Goal: Task Accomplishment & Management: Manage account settings

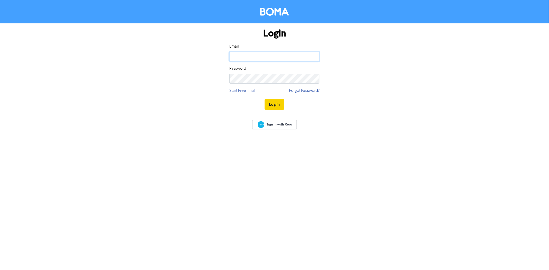
type input "[PERSON_NAME][EMAIL_ADDRESS][DOMAIN_NAME]"
click at [277, 104] on button "Log In" at bounding box center [275, 104] width 20 height 11
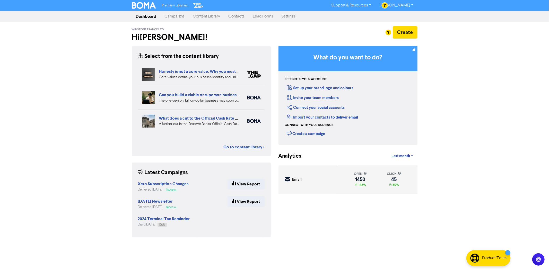
click at [226, 16] on link "Contacts" at bounding box center [237, 16] width 24 height 10
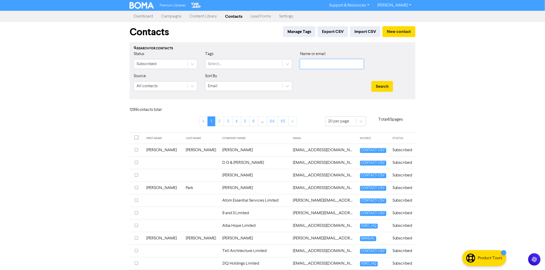
click at [335, 63] on input "text" at bounding box center [332, 64] width 64 height 10
type input "submerge"
click at [371, 81] on button "Search" at bounding box center [382, 86] width 22 height 11
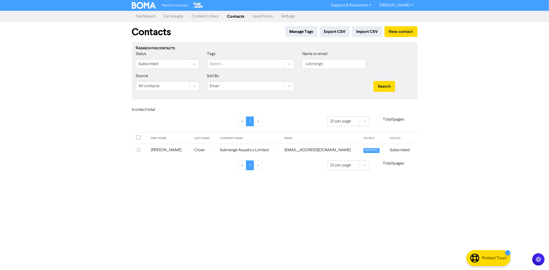
click at [138, 150] on input "checkbox" at bounding box center [138, 149] width 3 height 3
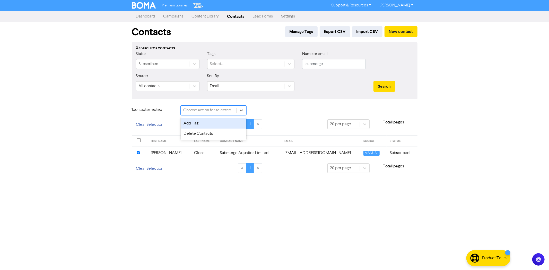
click at [244, 111] on div at bounding box center [241, 110] width 9 height 9
click at [208, 133] on div "Delete Contacts" at bounding box center [214, 134] width 66 height 10
click at [266, 112] on button "Delete 1 contact" at bounding box center [273, 111] width 38 height 11
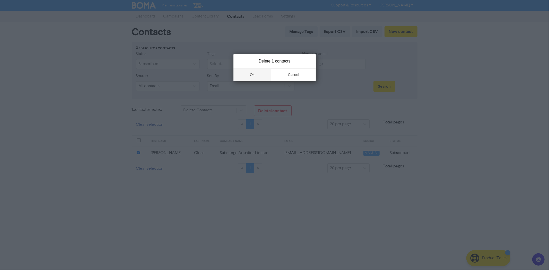
click at [251, 71] on button "ok" at bounding box center [253, 75] width 38 height 13
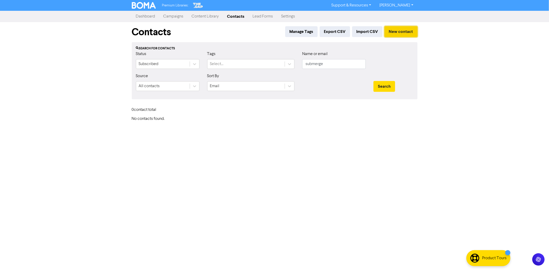
click at [411, 32] on button "New contact" at bounding box center [401, 31] width 33 height 11
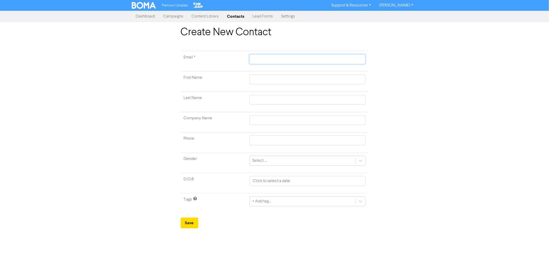
click at [265, 60] on input "text" at bounding box center [308, 59] width 116 height 10
paste input "[EMAIL_ADDRESS][DOMAIN_NAME]"
type input "[EMAIL_ADDRESS][DOMAIN_NAME]"
click at [270, 77] on input "text" at bounding box center [308, 80] width 116 height 10
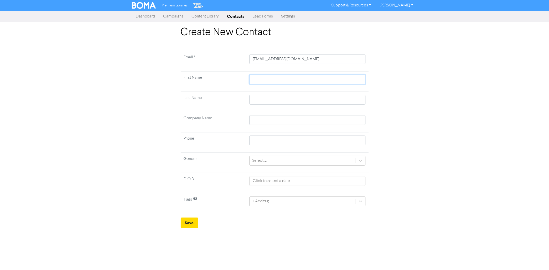
type input "B"
type input "Be"
type input "Ben"
type input "[PERSON_NAME]"
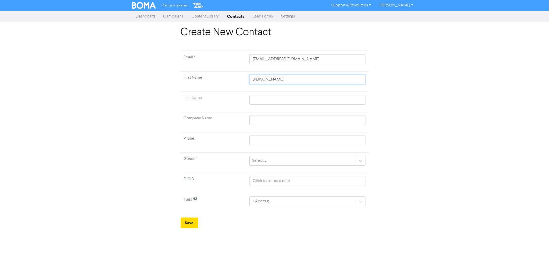
type input "Ben Cl"
type input "[PERSON_NAME]"
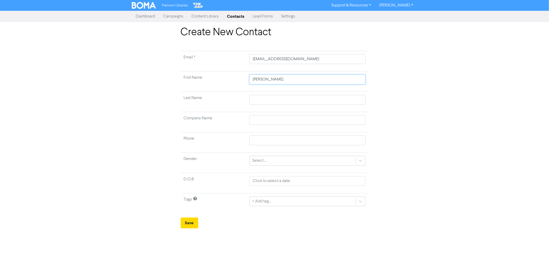
type input "[PERSON_NAME]"
type input "Ben Cl"
type input "[PERSON_NAME]"
type input "Ben"
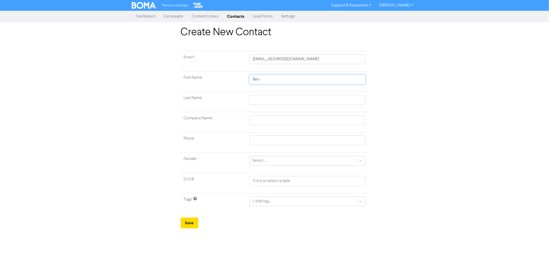
type input "Ben"
type input "C"
type input "Cl"
type input "Clo"
type input "Clos"
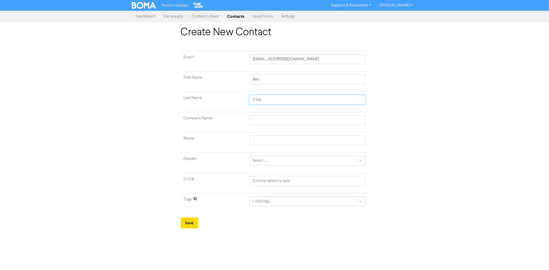
type input "Close"
type input "S"
type input "Su"
type input "Sub"
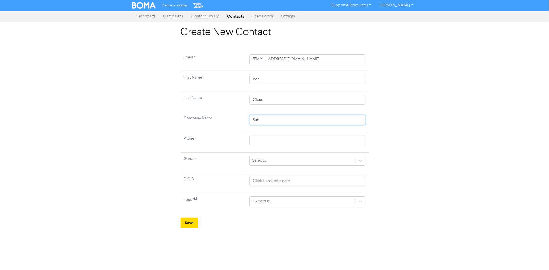
type input "Subm"
type input "Subme"
type input "Submer"
type input "Submerg"
type input "Submerge"
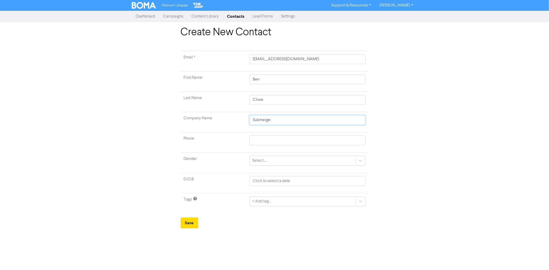
type input "Submerge Aquatics Limited"
click at [190, 223] on button "Save" at bounding box center [190, 223] width 18 height 11
